Goal: Navigation & Orientation: Find specific page/section

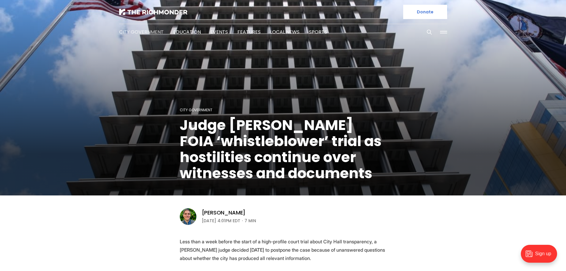
click at [148, 31] on link "City Government" at bounding box center [141, 32] width 45 height 7
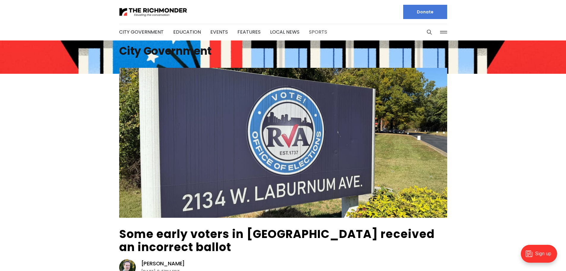
click at [312, 30] on link "Sports" at bounding box center [318, 32] width 18 height 7
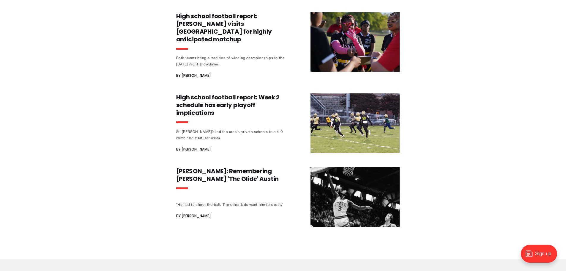
scroll to position [565, 0]
